Goal: Information Seeking & Learning: Learn about a topic

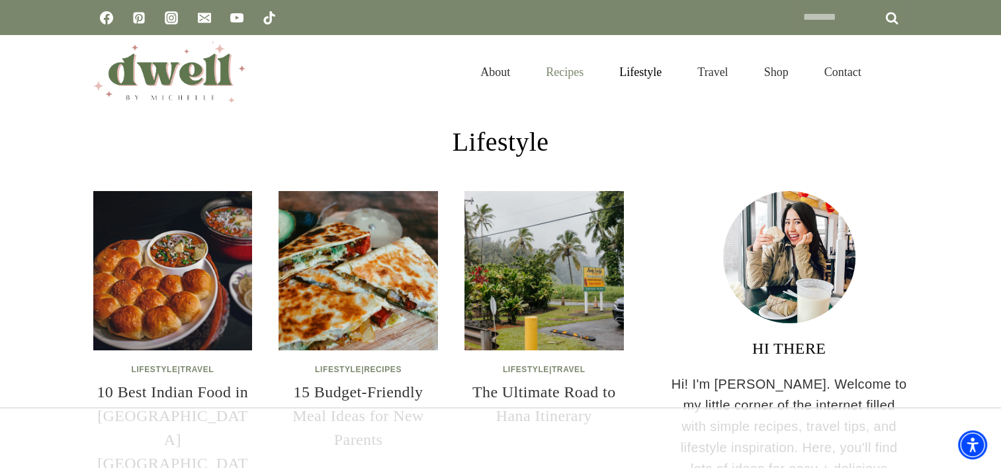
click at [561, 73] on link "Recipes" at bounding box center [564, 72] width 73 height 43
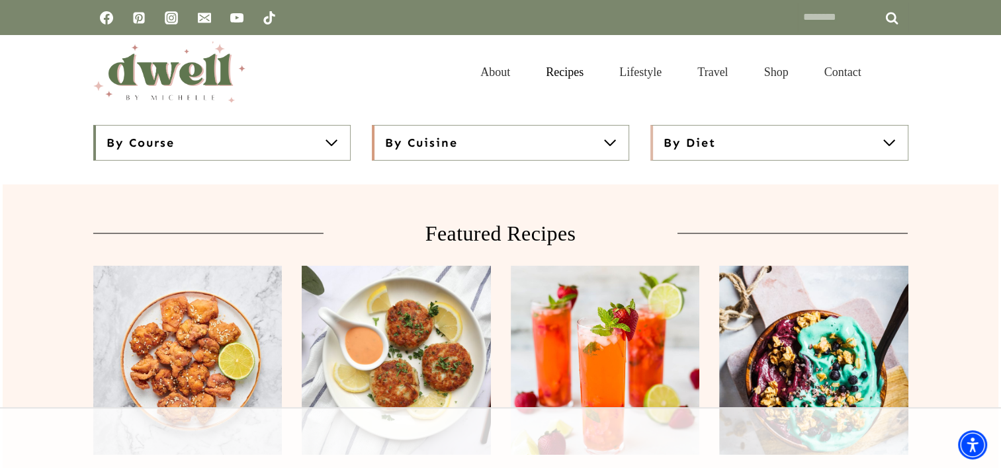
click at [890, 140] on span at bounding box center [889, 143] width 16 height 16
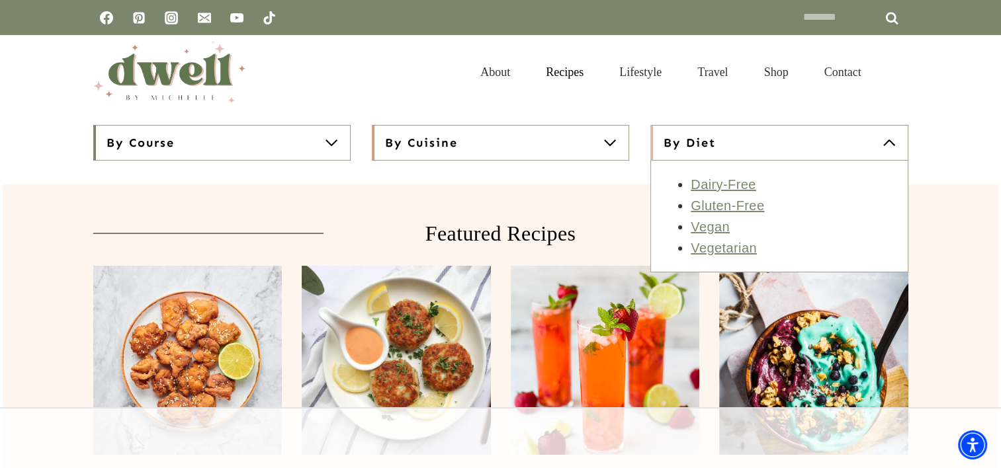
click at [590, 182] on div "By Cuisine American Asian European Indian Indonesian Mediterranean Mexican" at bounding box center [500, 198] width 257 height 147
click at [716, 207] on link "Gluten-Free" at bounding box center [727, 205] width 73 height 15
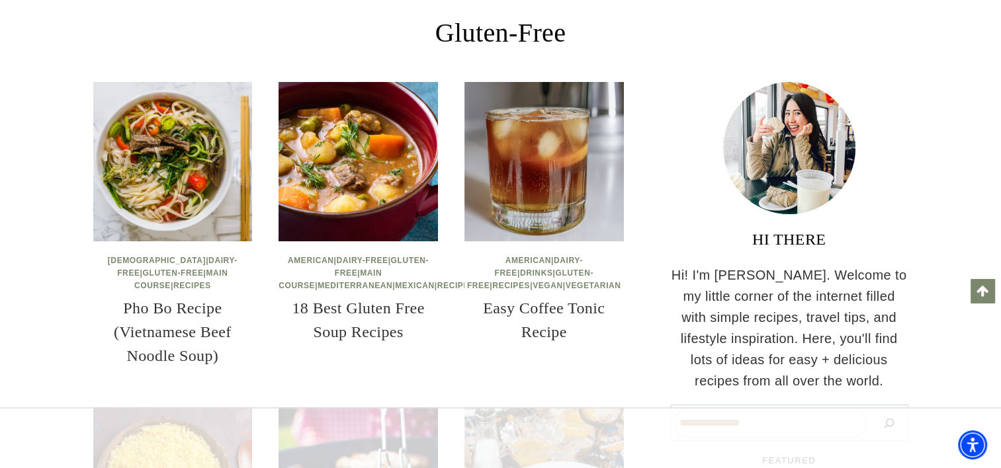
scroll to position [132, 0]
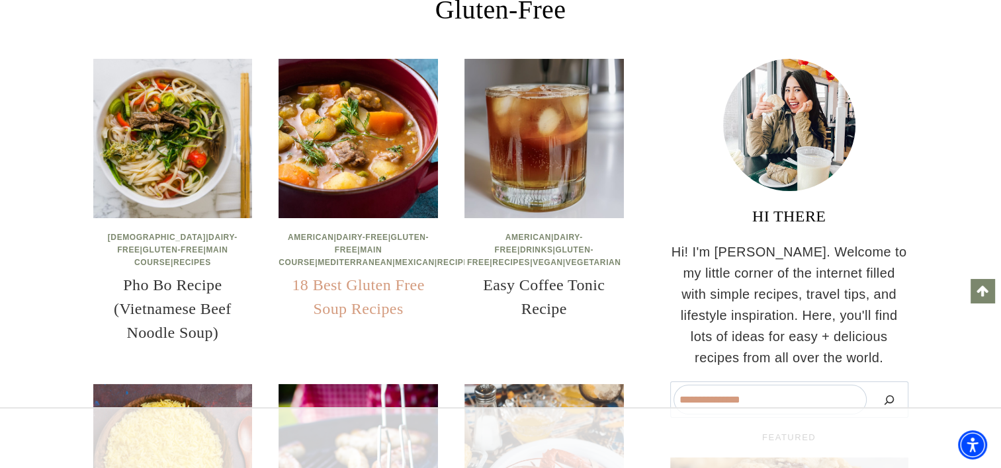
click at [344, 308] on link "18 Best Gluten Free Soup Recipes" at bounding box center [358, 296] width 132 height 41
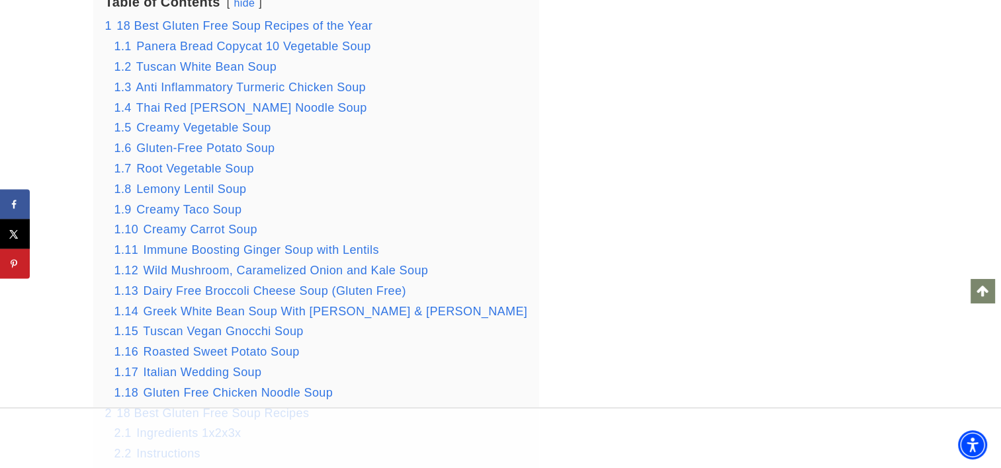
scroll to position [1973, 0]
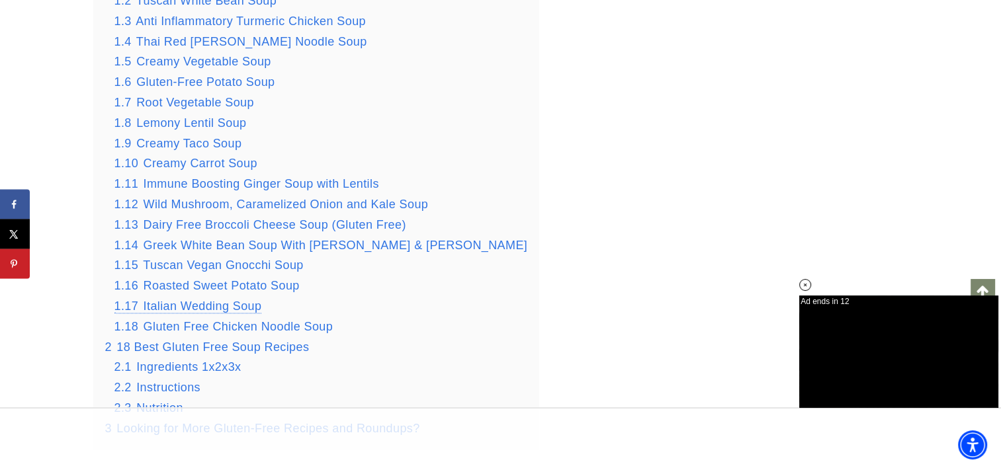
click at [202, 306] on span "Italian Wedding Soup" at bounding box center [203, 306] width 118 height 13
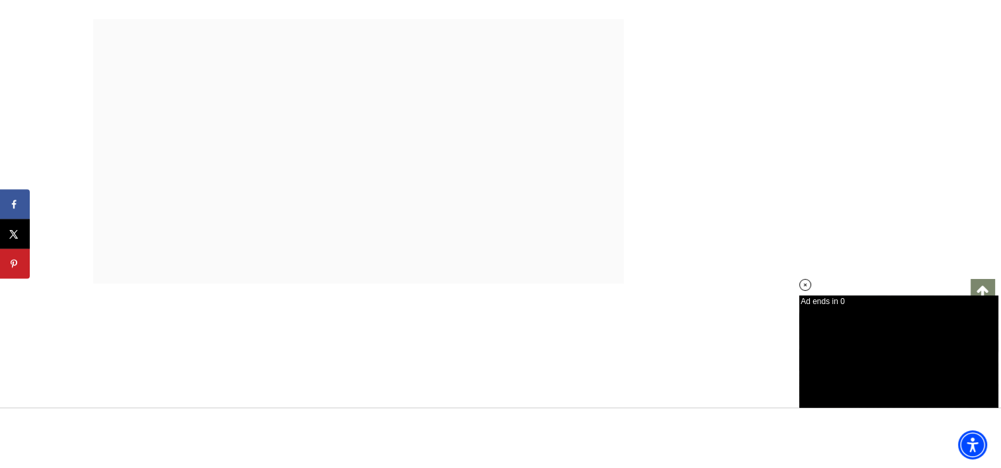
scroll to position [18253, 0]
